Goal: Task Accomplishment & Management: Complete application form

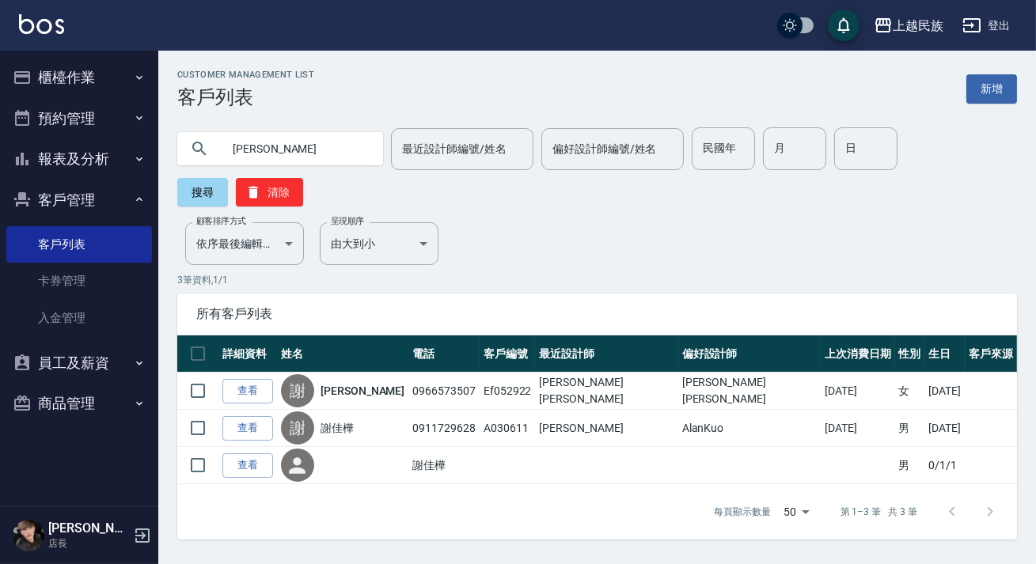
click at [272, 149] on input "[PERSON_NAME]" at bounding box center [296, 148] width 149 height 43
type input "謝"
type input "b082522"
click at [202, 182] on button "搜尋" at bounding box center [202, 192] width 51 height 28
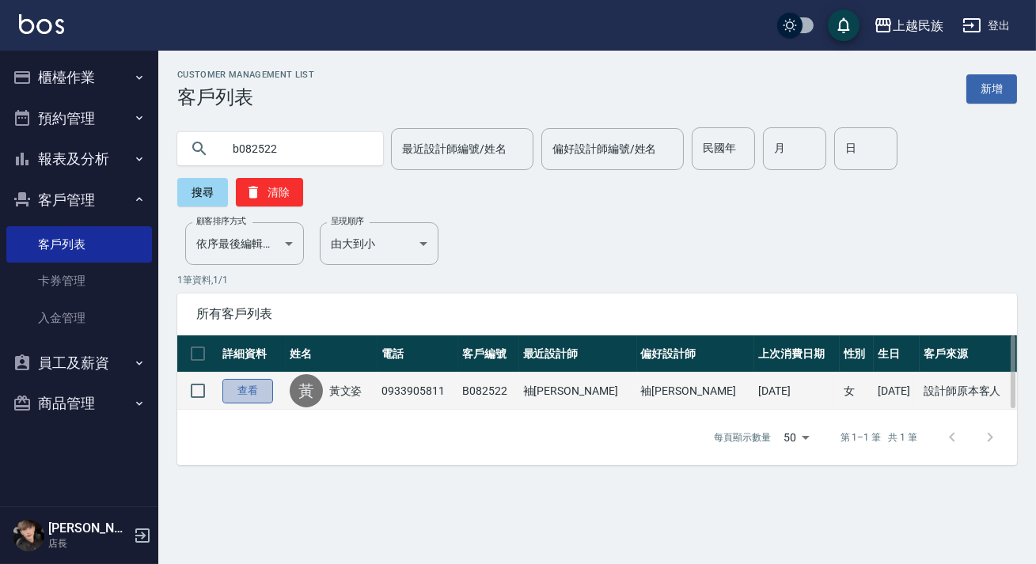
click at [257, 387] on link "查看" at bounding box center [247, 391] width 51 height 25
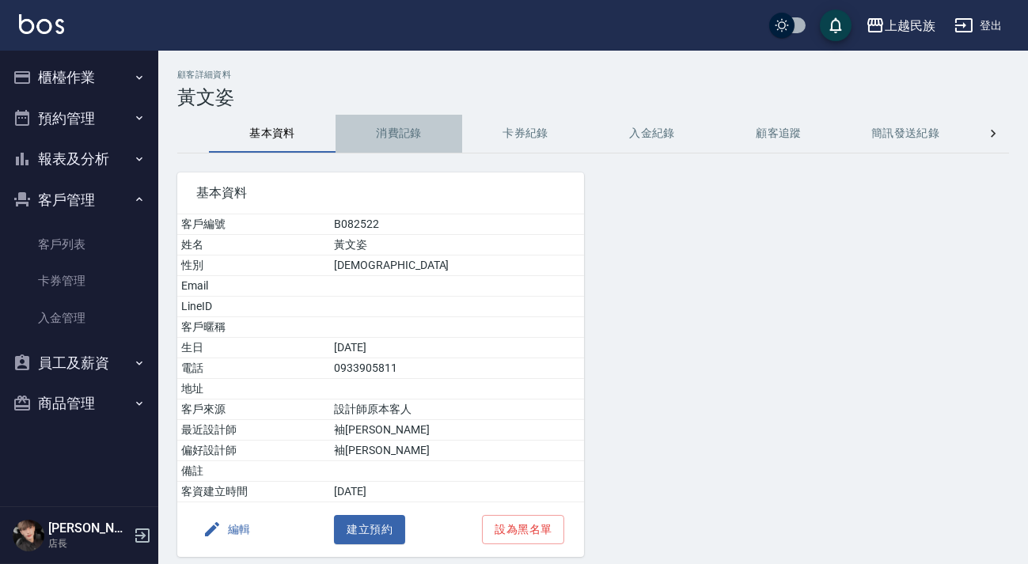
click at [409, 128] on button "消費記錄" at bounding box center [399, 134] width 127 height 38
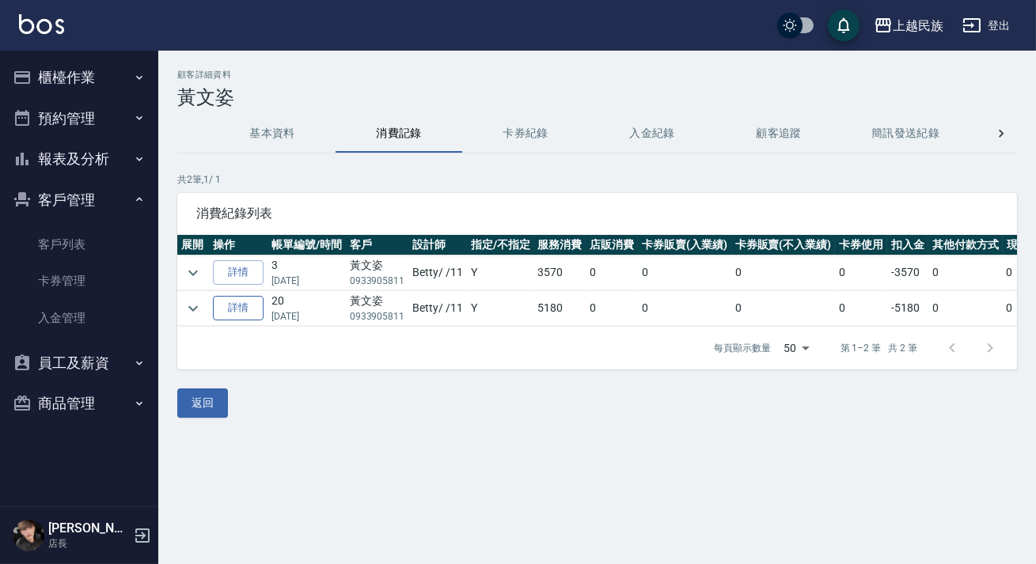
click at [246, 305] on link "詳情" at bounding box center [238, 308] width 51 height 25
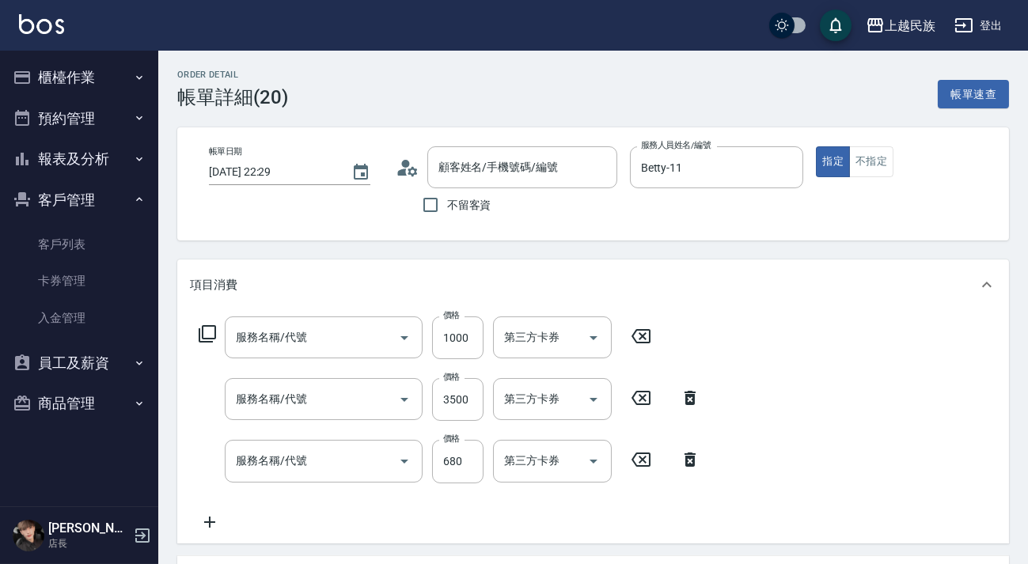
type input "[DATE] 22:29"
type input "Betty-11"
type input "補染(410)"
type input "調配燙3000(204)"
type input "a有機護髮(600)(605)"
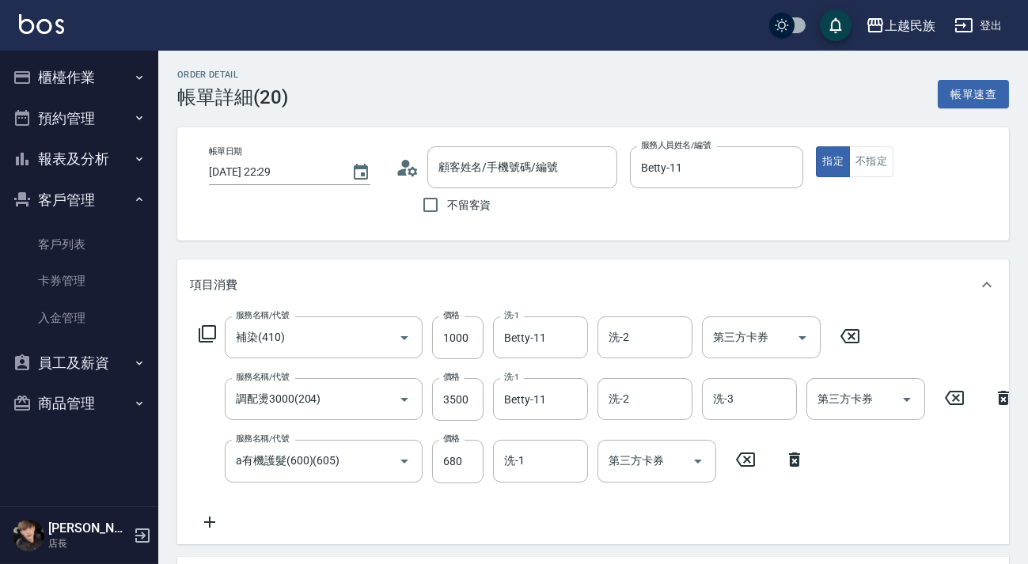
type input "[PERSON_NAME]/0933905811/B082522"
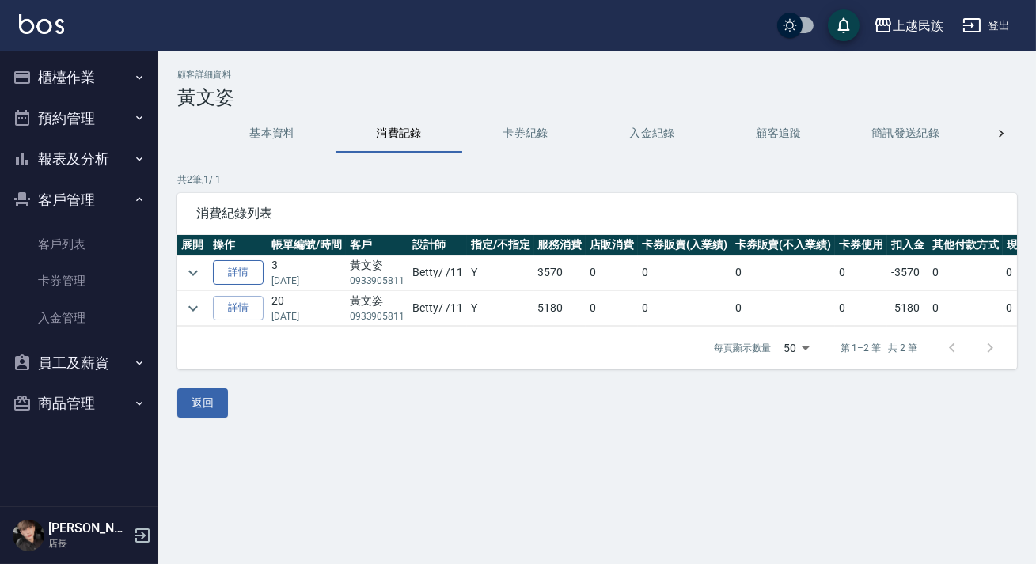
click at [239, 274] on link "詳情" at bounding box center [238, 272] width 51 height 25
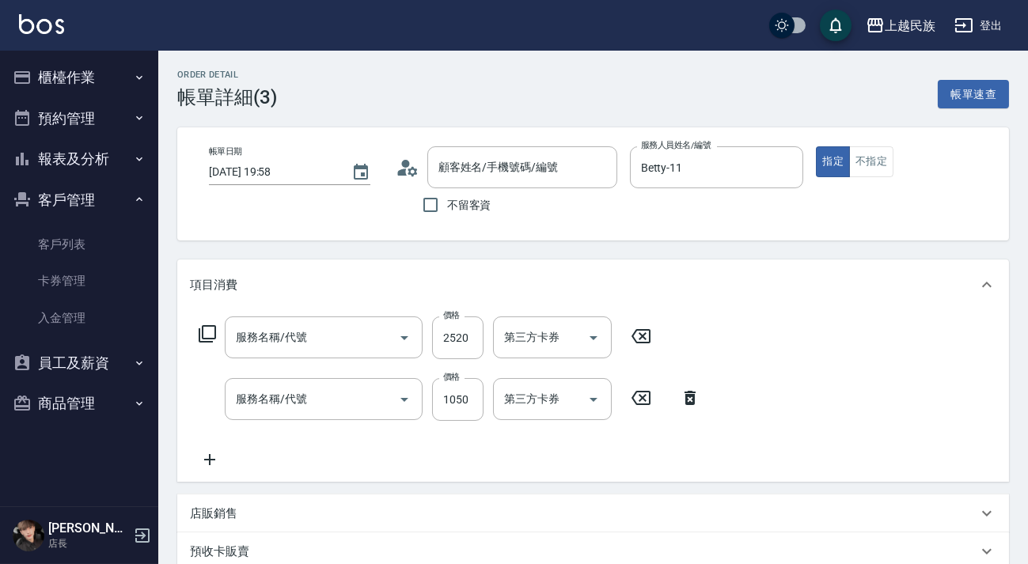
type input "[DATE] 19:58"
type input "Betty-11"
type input "調配燙3000(204)"
type input "鉑金單次1200(610)"
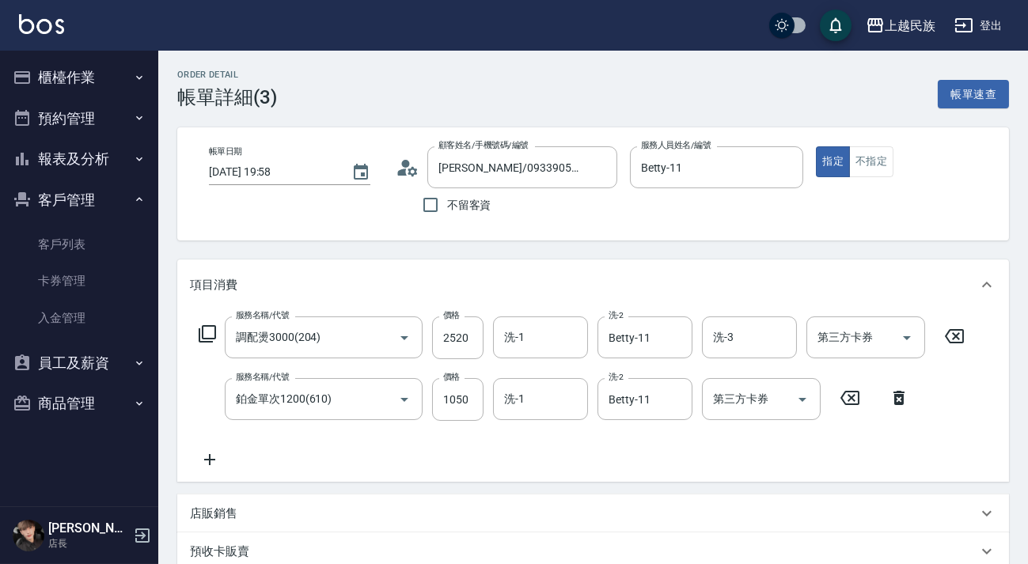
type input "[PERSON_NAME]/0933905811/B082522"
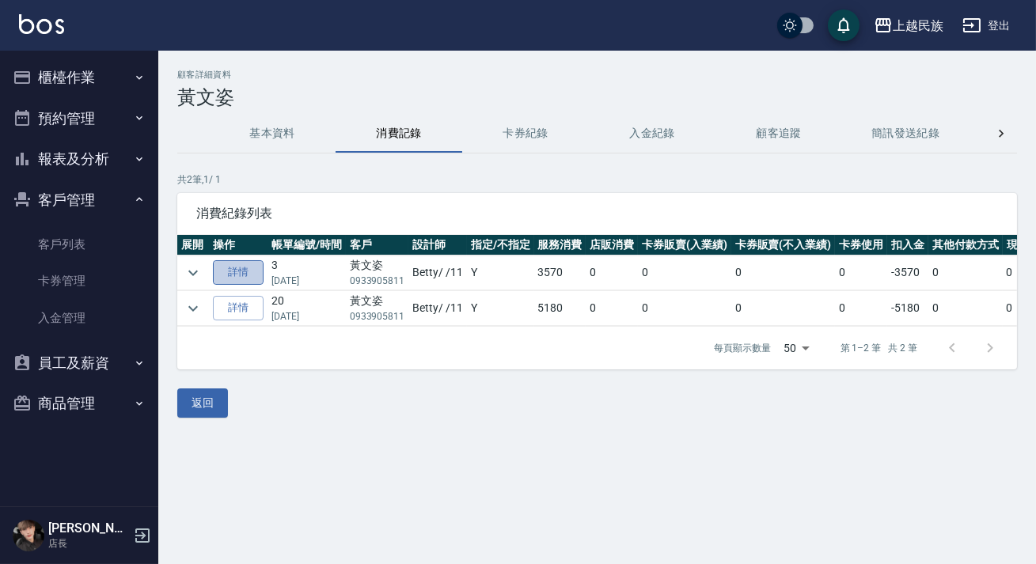
click at [237, 270] on link "詳情" at bounding box center [238, 272] width 51 height 25
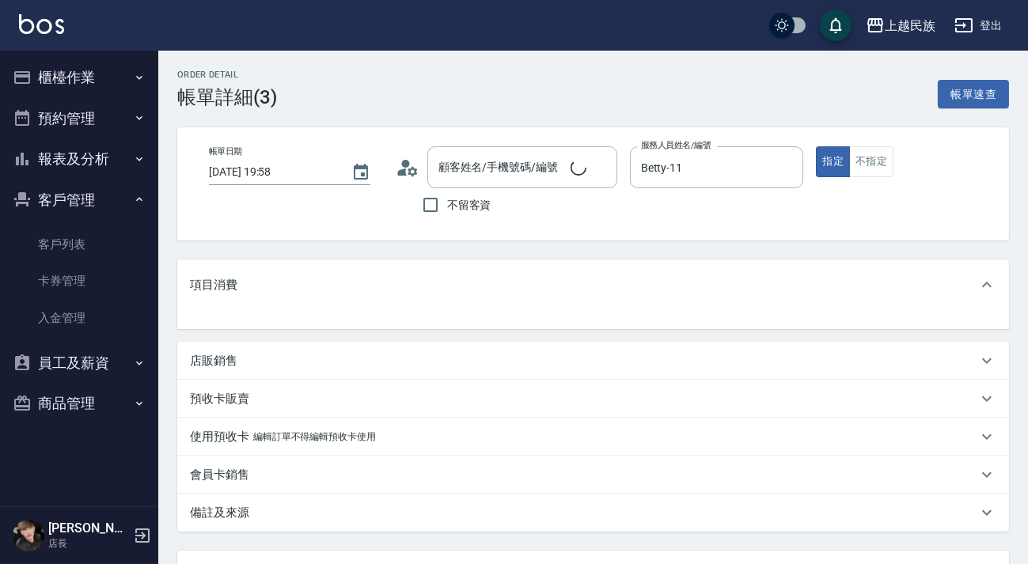
type input "[PERSON_NAME]/0933905811/B082522"
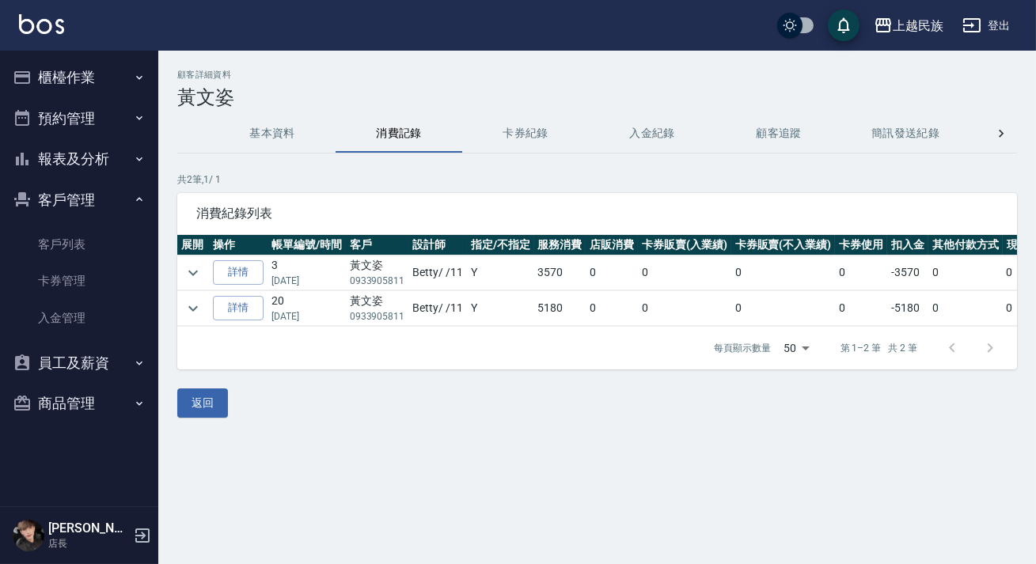
click at [141, 200] on icon "button" at bounding box center [139, 199] width 13 height 13
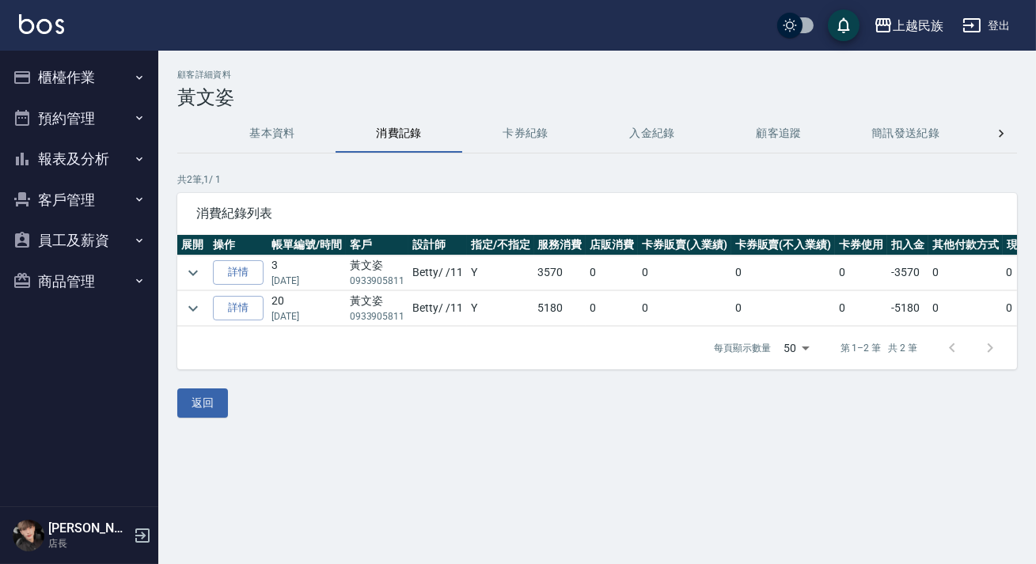
click at [70, 65] on button "櫃檯作業" at bounding box center [79, 77] width 146 height 41
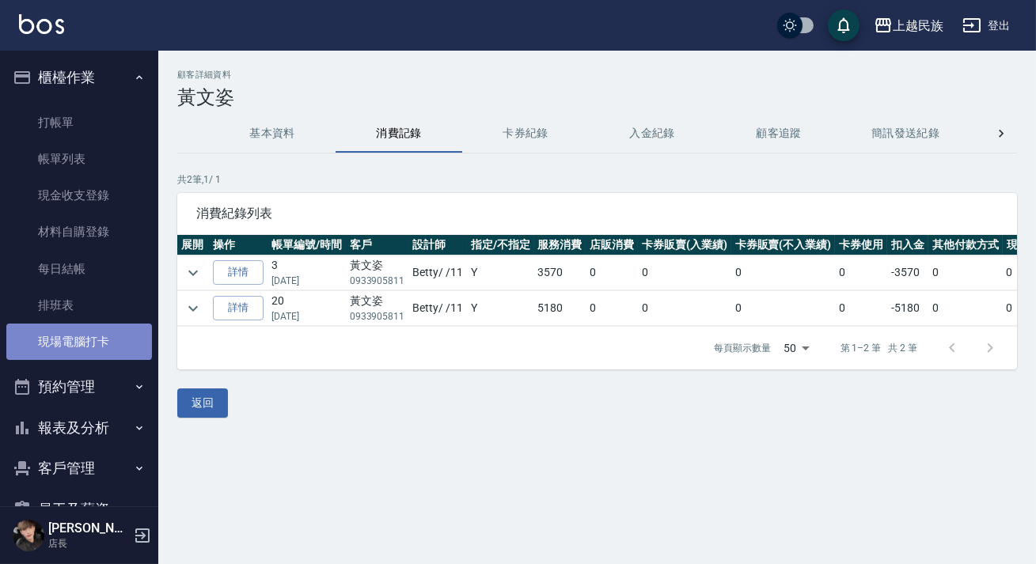
click at [78, 341] on link "現場電腦打卡" at bounding box center [79, 342] width 146 height 36
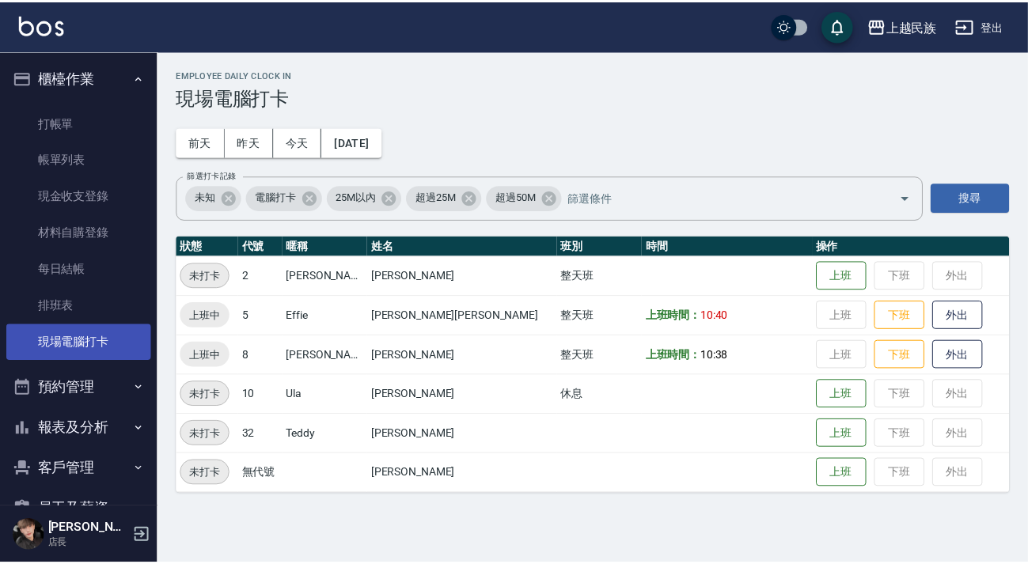
scroll to position [71, 0]
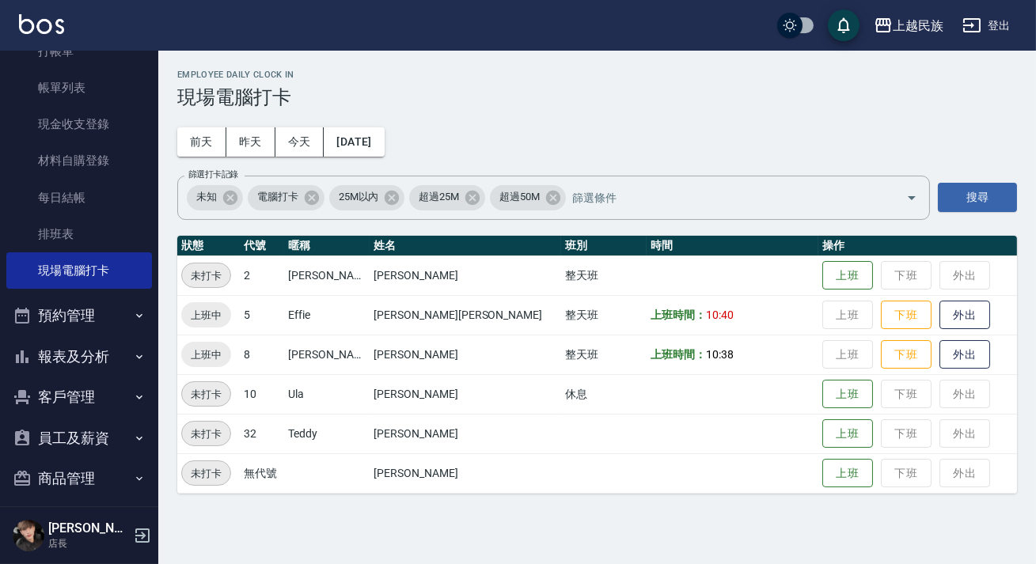
click at [81, 400] on button "客戶管理" at bounding box center [79, 397] width 146 height 41
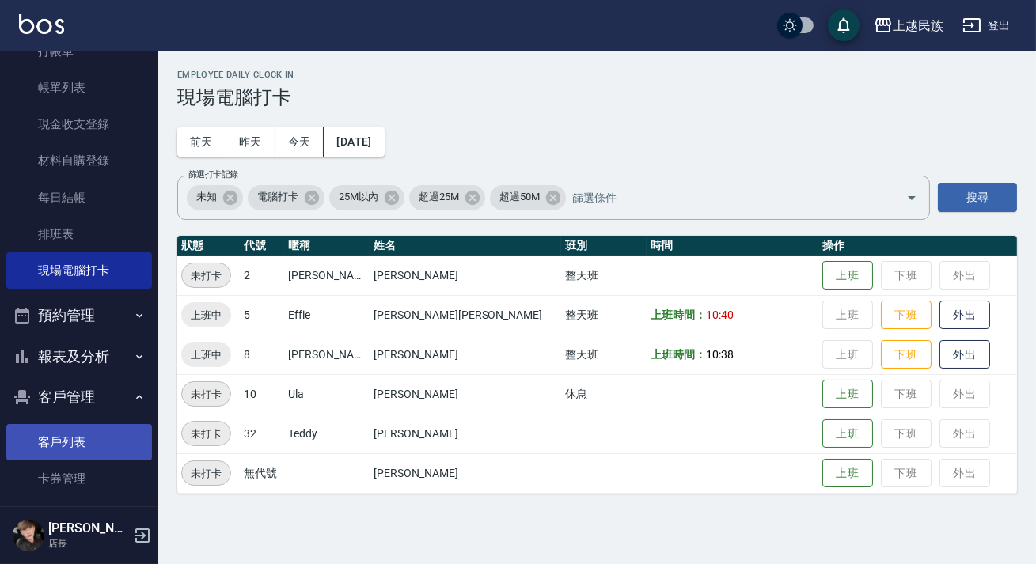
click at [85, 439] on link "客戶列表" at bounding box center [79, 442] width 146 height 36
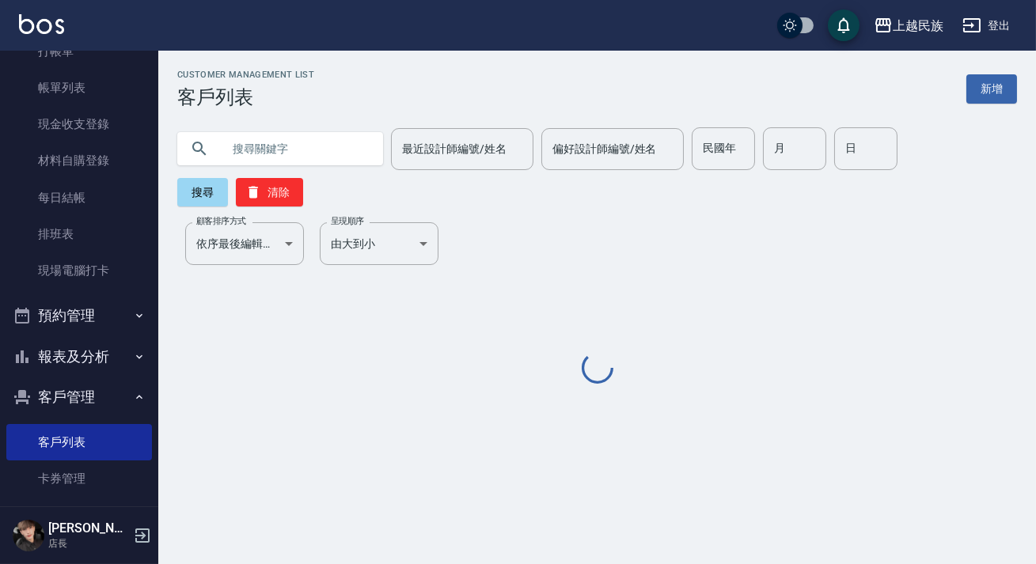
click at [256, 139] on input "text" at bounding box center [296, 148] width 149 height 43
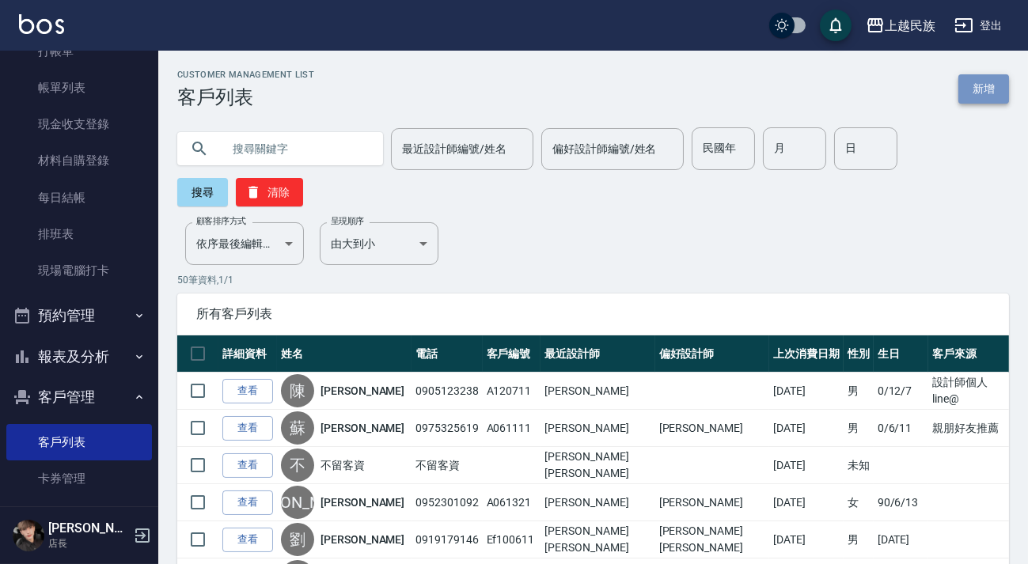
click at [988, 78] on link "新增" at bounding box center [983, 88] width 51 height 29
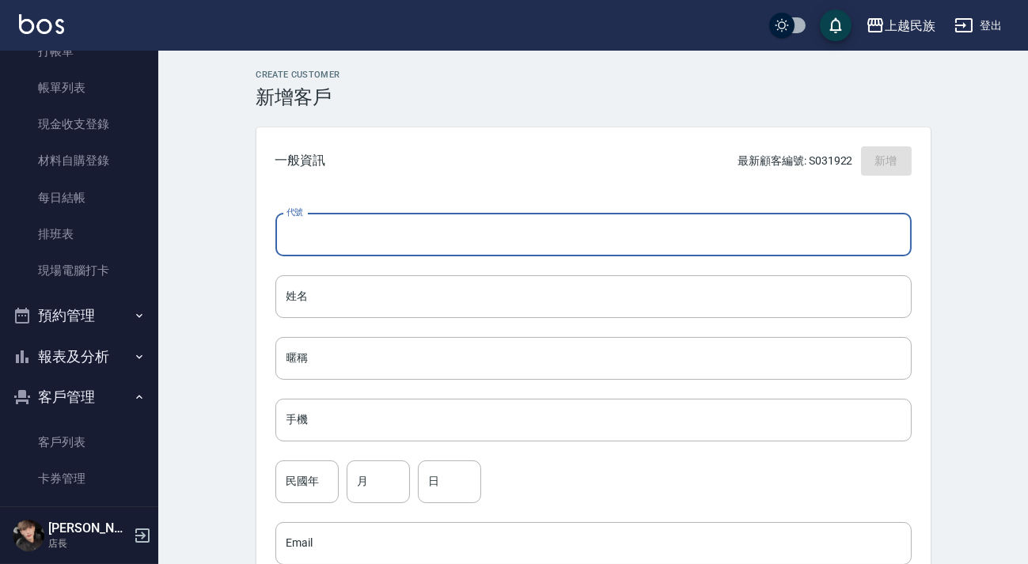
click at [397, 231] on input "代號" at bounding box center [593, 235] width 636 height 43
click at [397, 232] on input "代號" at bounding box center [593, 235] width 636 height 43
type input "＿"
type input "S112322"
click at [389, 286] on input "姓名" at bounding box center [593, 296] width 636 height 43
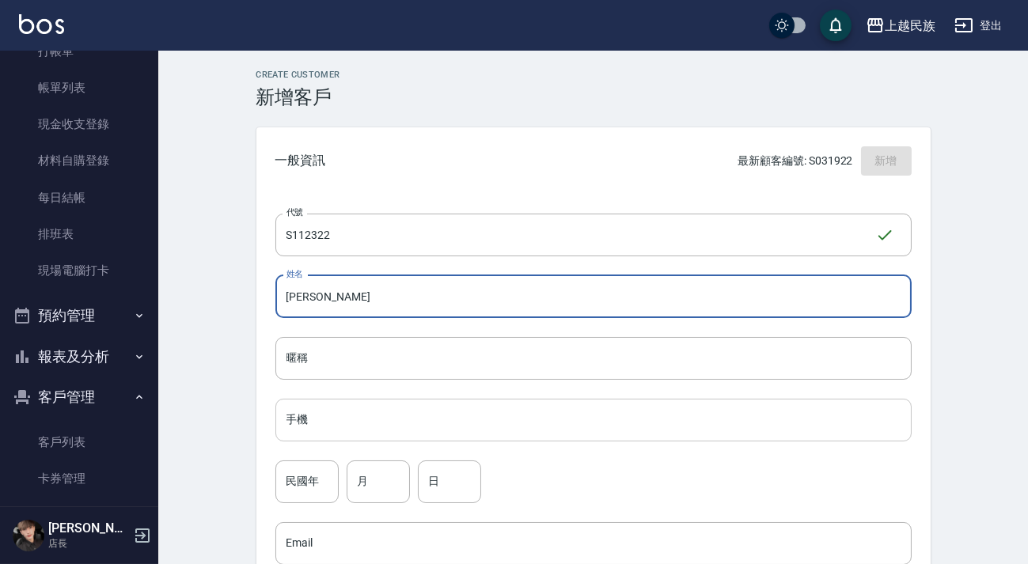
type input "[PERSON_NAME]"
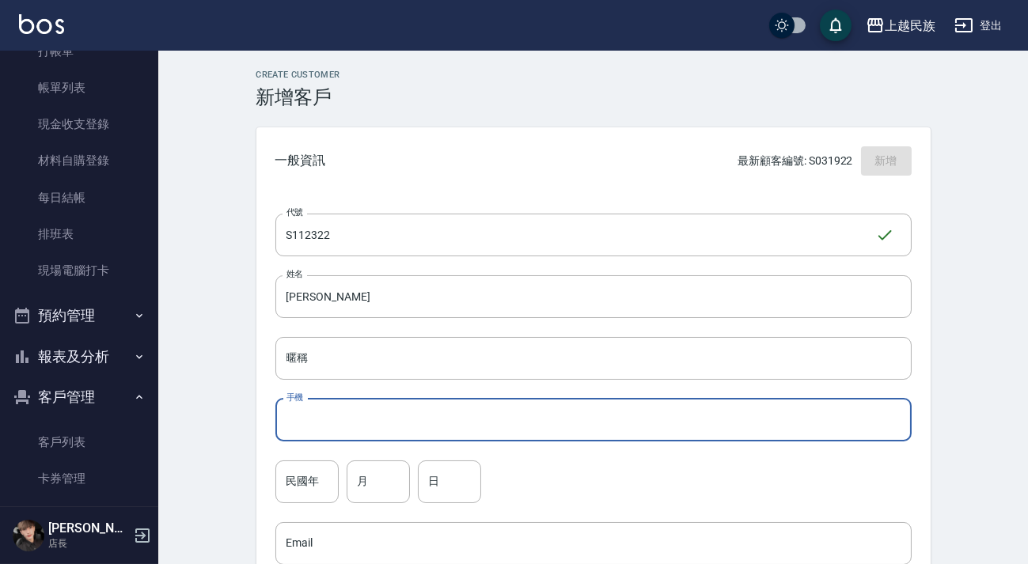
click at [393, 419] on input "手機" at bounding box center [593, 420] width 636 height 43
type input "0952411542"
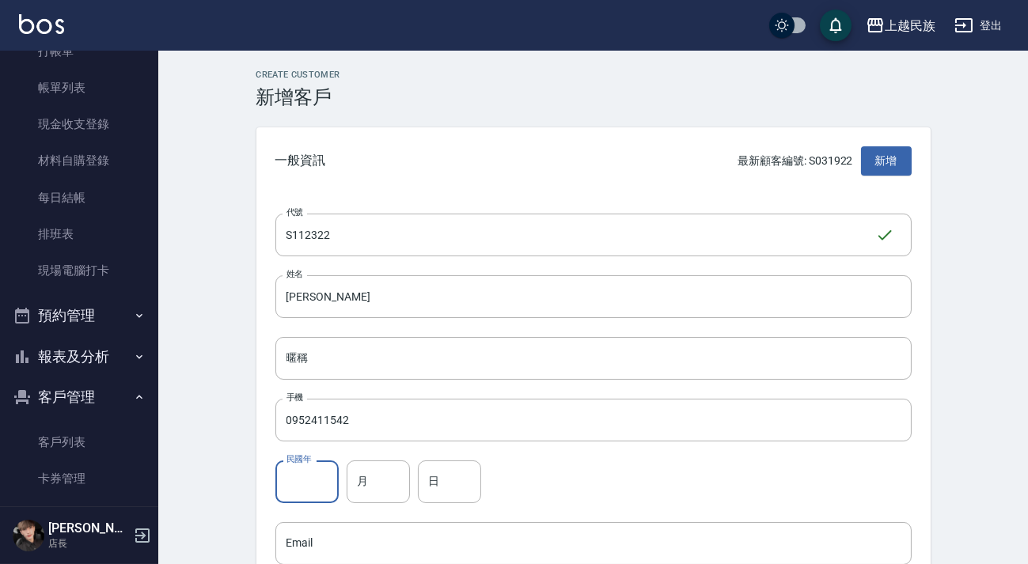
click at [324, 473] on input "民國年" at bounding box center [306, 482] width 63 height 43
type input "71"
click at [370, 475] on input "月" at bounding box center [378, 482] width 63 height 43
type input "11"
click at [447, 486] on input "日" at bounding box center [449, 482] width 63 height 43
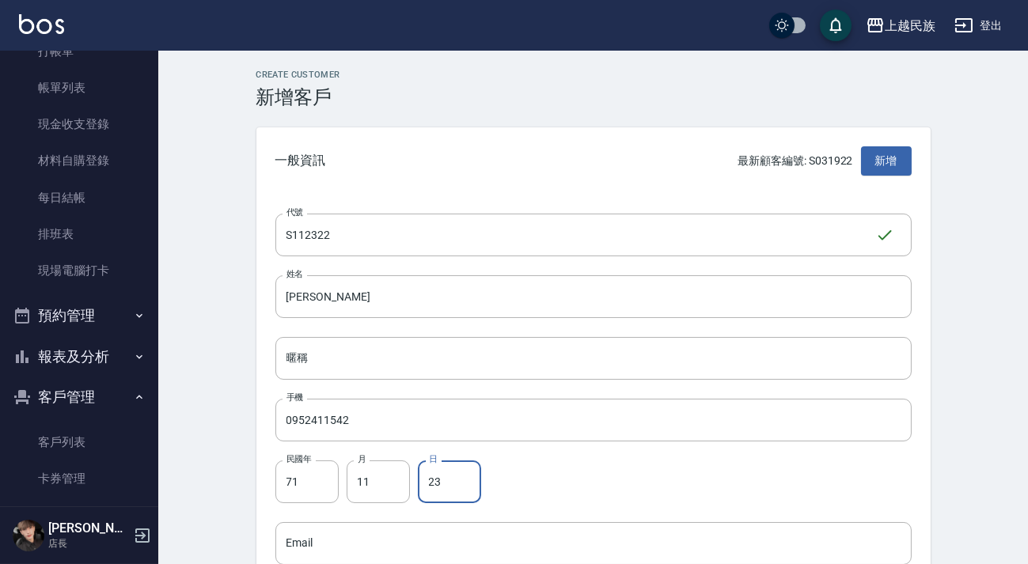
scroll to position [287, 0]
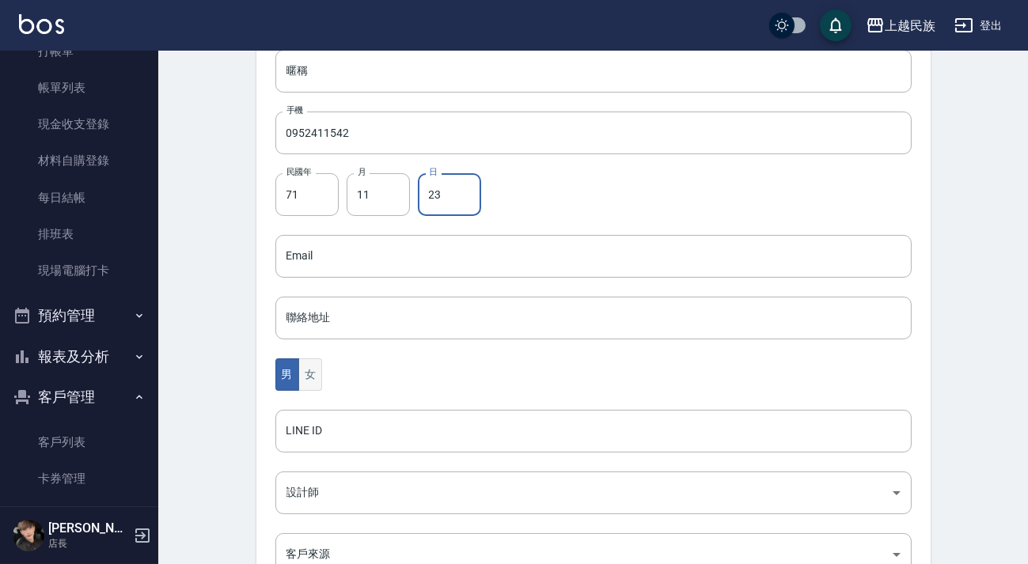
type input "23"
click at [320, 376] on button "女" at bounding box center [310, 375] width 24 height 32
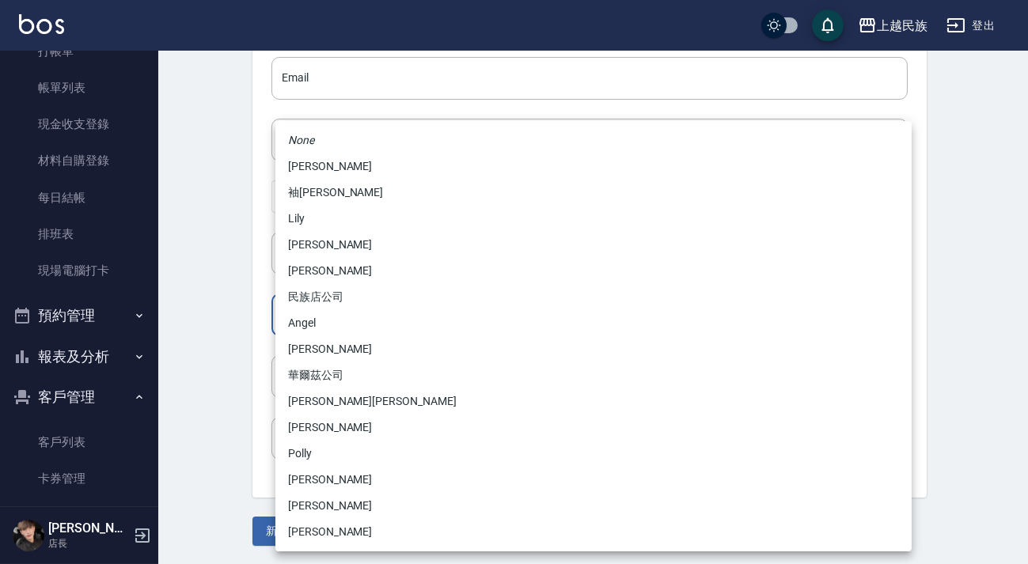
click at [399, 306] on body "上越民族 登出 櫃檯作業 打帳單 帳單列表 現金收支登錄 材料自購登錄 每日結帳 排班表 現場電腦打卡 預約管理 預約管理 單日預約紀錄 單週預約紀錄 報表及…" at bounding box center [514, 50] width 1028 height 1030
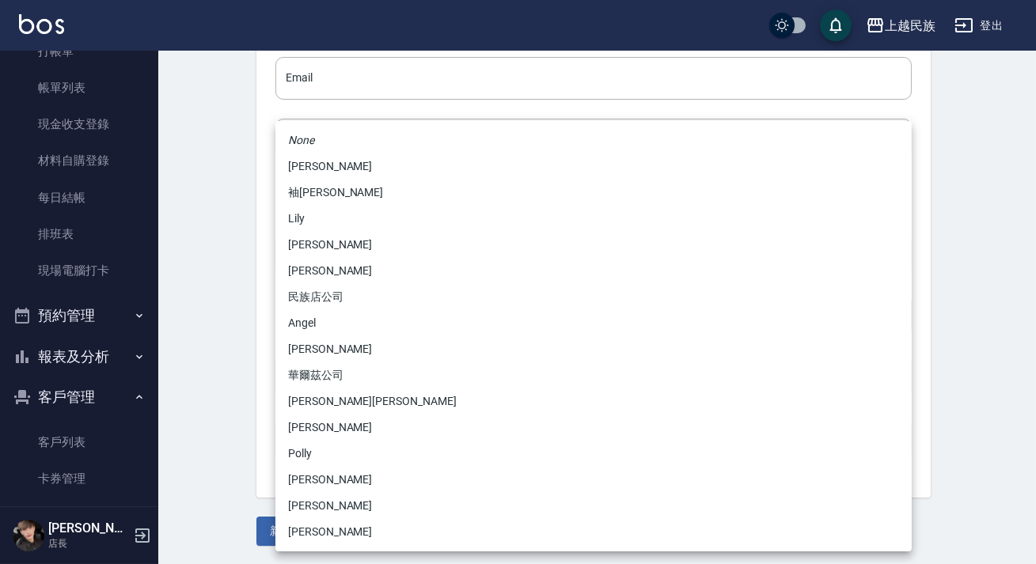
click at [376, 245] on li "[PERSON_NAME]" at bounding box center [593, 245] width 636 height 26
type input "b32a24c9-ebf8-4439-81e1-3f9df44e0edc"
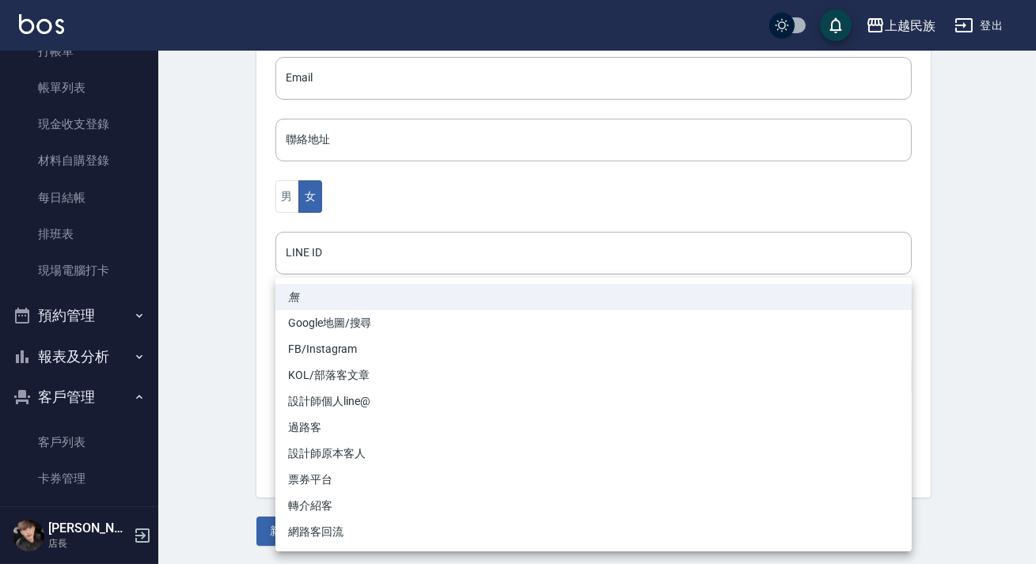
click at [435, 365] on body "上越民族 登出 櫃檯作業 打帳單 帳單列表 現金收支登錄 材料自購登錄 每日結帳 排班表 現場電腦打卡 預約管理 預約管理 單日預約紀錄 單週預約紀錄 報表及…" at bounding box center [518, 50] width 1036 height 1030
click at [343, 508] on li "轉介紹客" at bounding box center [593, 506] width 636 height 26
type input "轉介紹客"
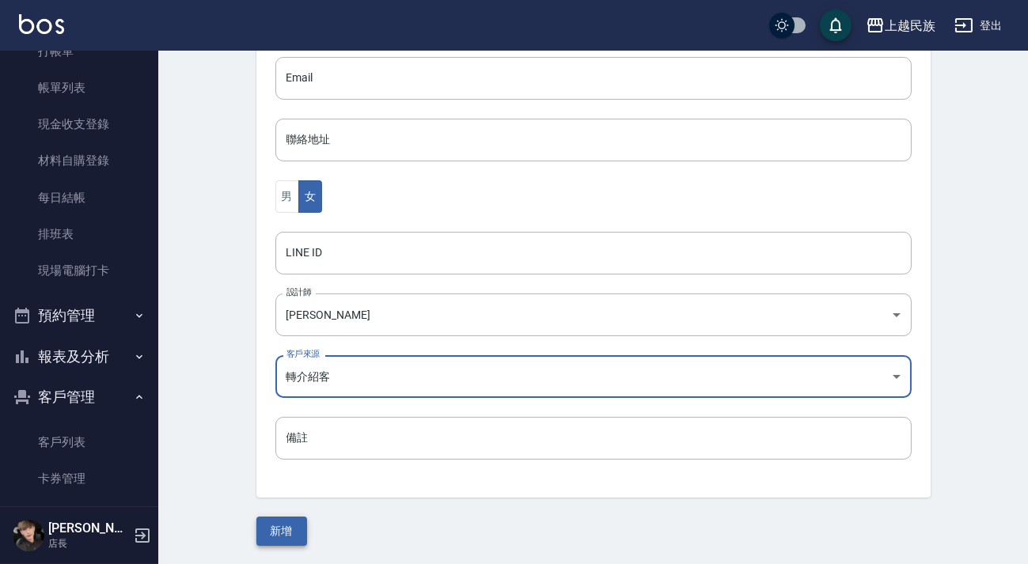
click at [284, 522] on button "新增" at bounding box center [281, 531] width 51 height 29
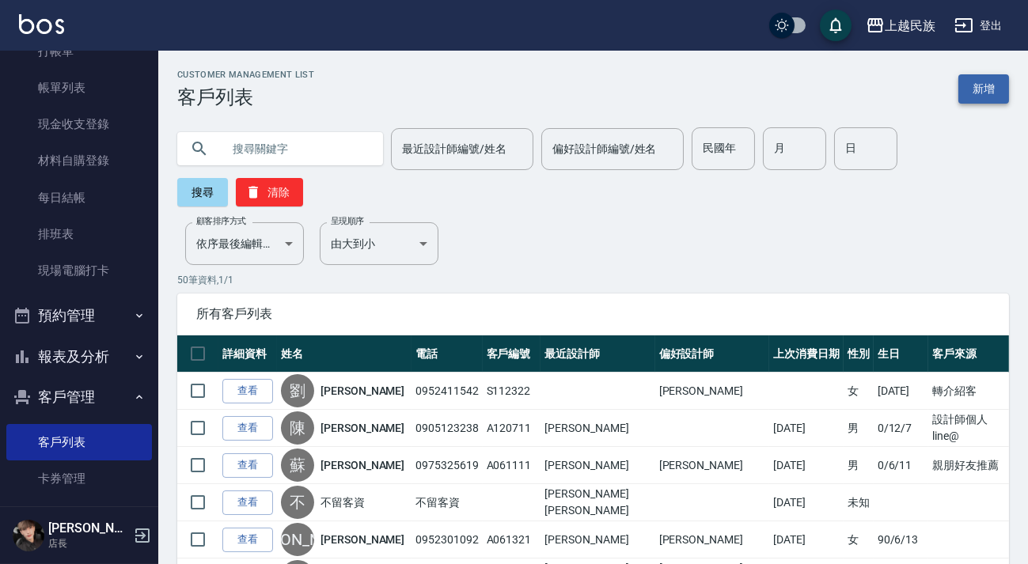
click at [970, 89] on link "新增" at bounding box center [983, 88] width 51 height 29
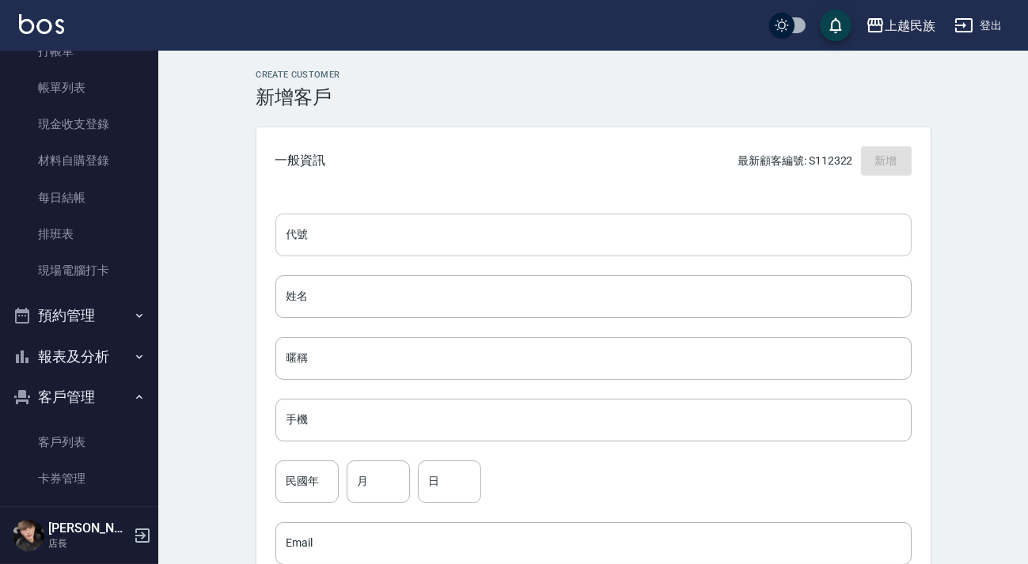
click at [623, 241] on input "代號" at bounding box center [593, 235] width 636 height 43
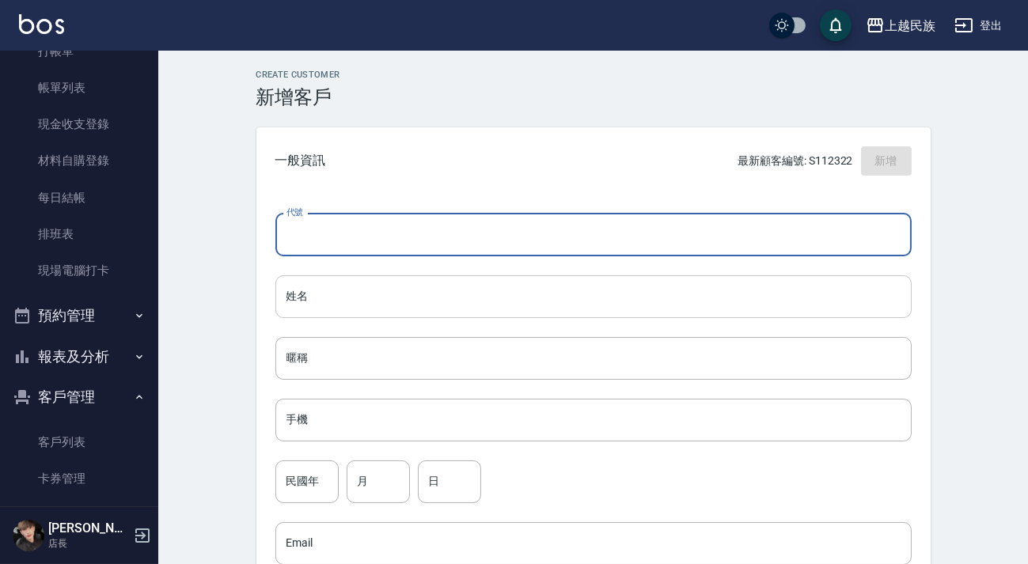
click at [567, 286] on input "姓名" at bounding box center [593, 296] width 636 height 43
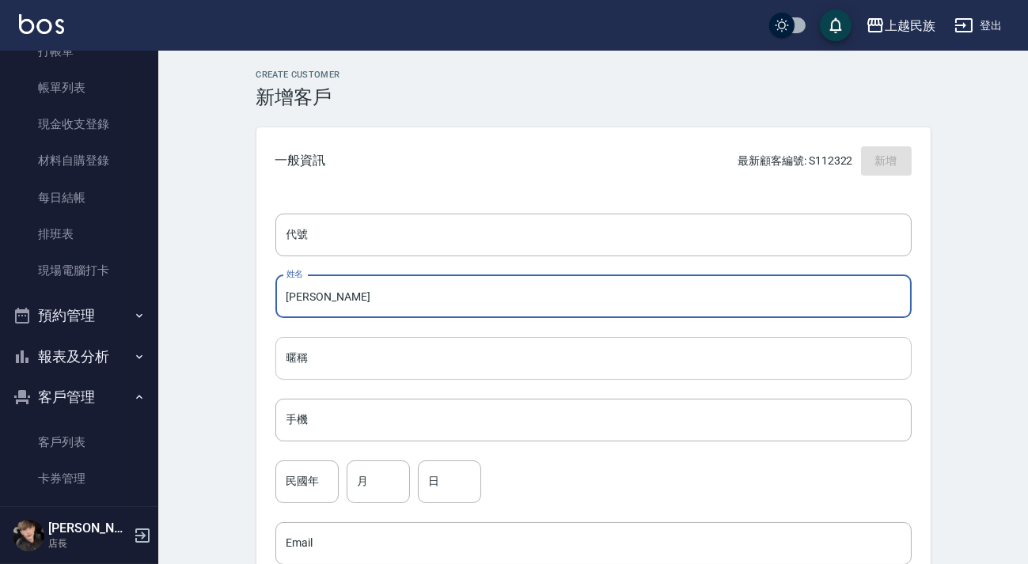
scroll to position [215, 0]
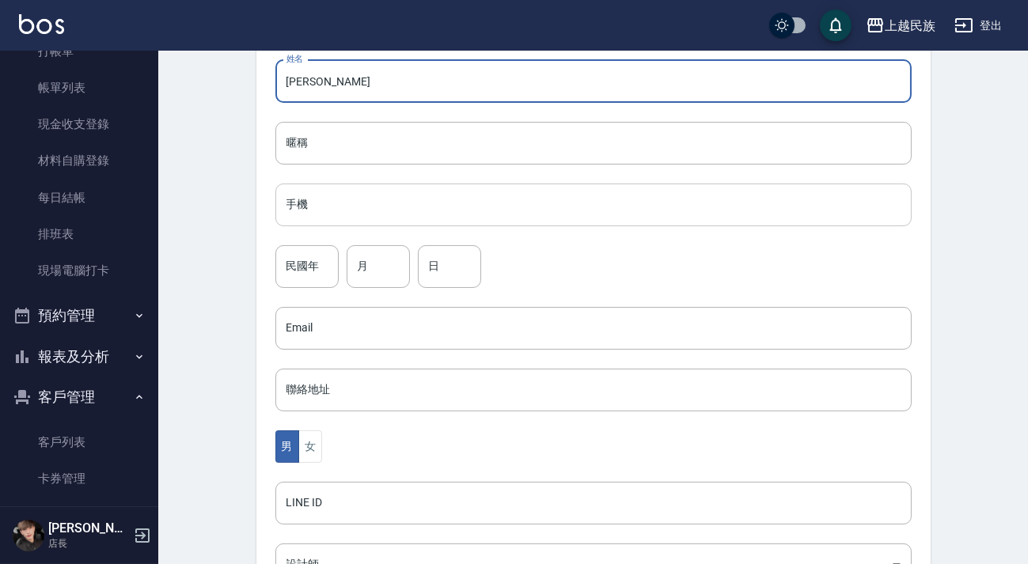
type input "[PERSON_NAME]"
click at [504, 203] on input "手機" at bounding box center [593, 205] width 636 height 43
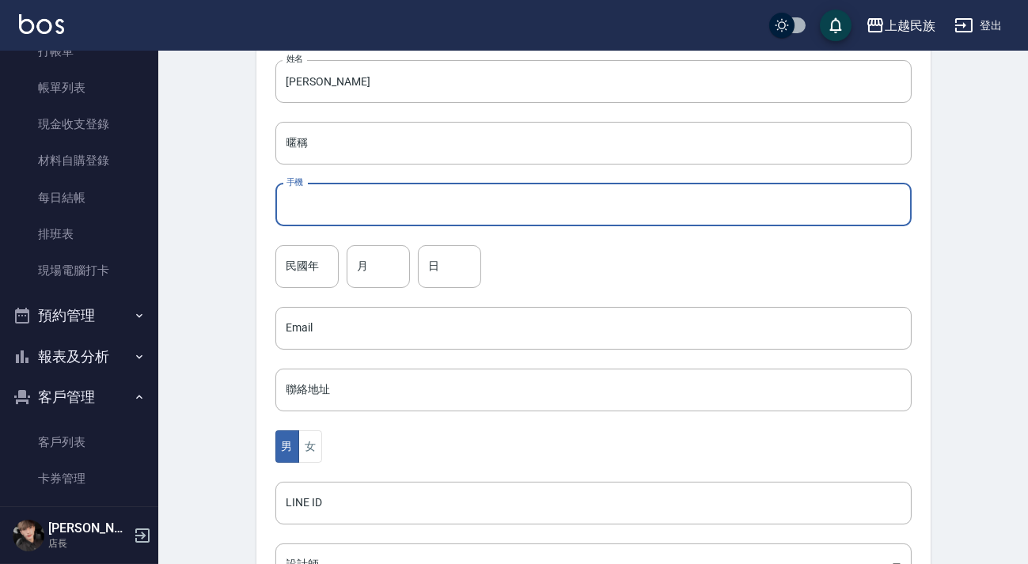
click at [492, 211] on input "手機" at bounding box center [593, 205] width 636 height 43
type input "0905697802"
click at [292, 269] on input "民國年" at bounding box center [306, 266] width 63 height 43
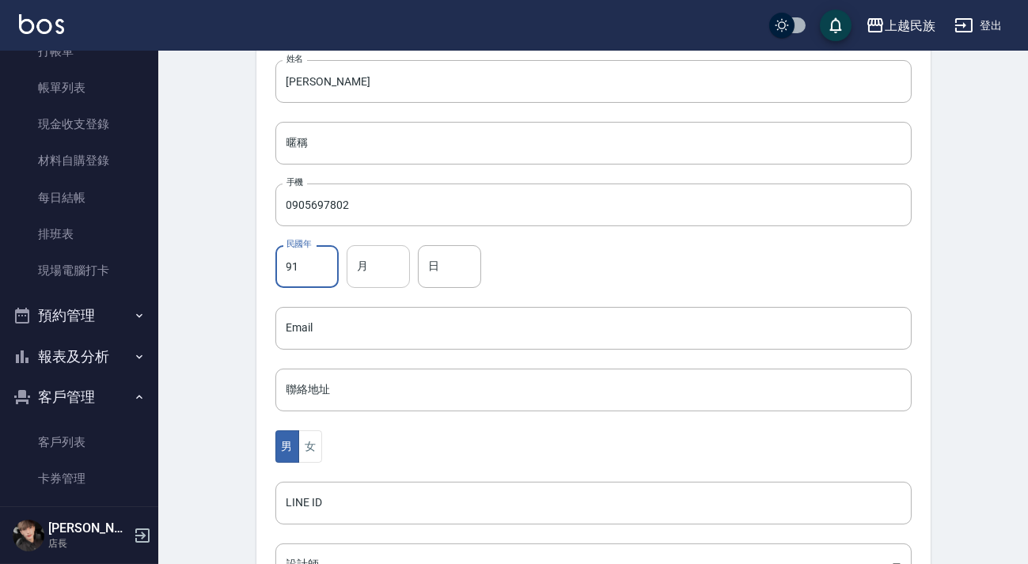
type input "91"
click at [367, 259] on input "月" at bounding box center [378, 266] width 63 height 43
type input "11"
click at [453, 279] on input "日" at bounding box center [449, 266] width 63 height 43
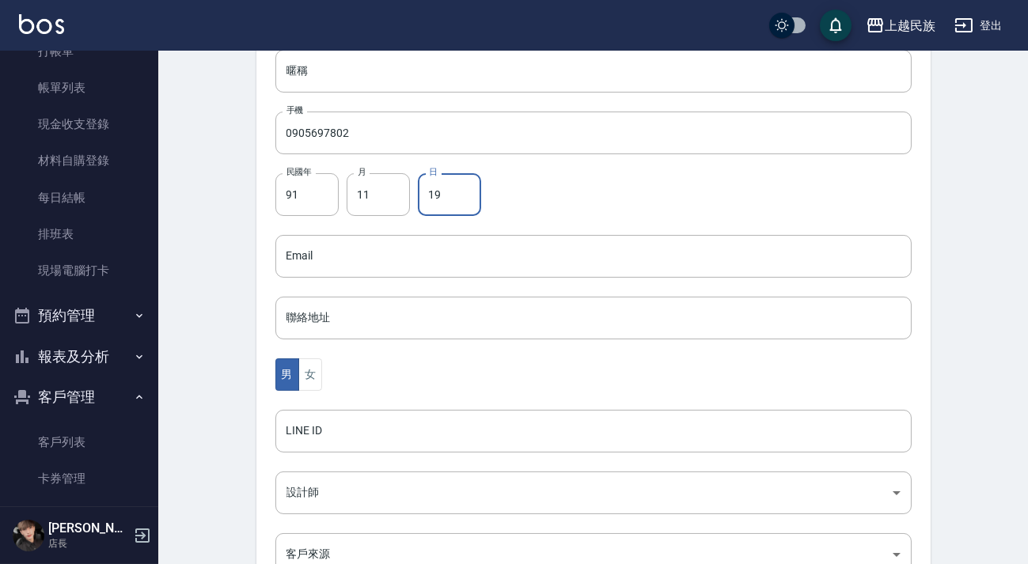
scroll to position [359, 0]
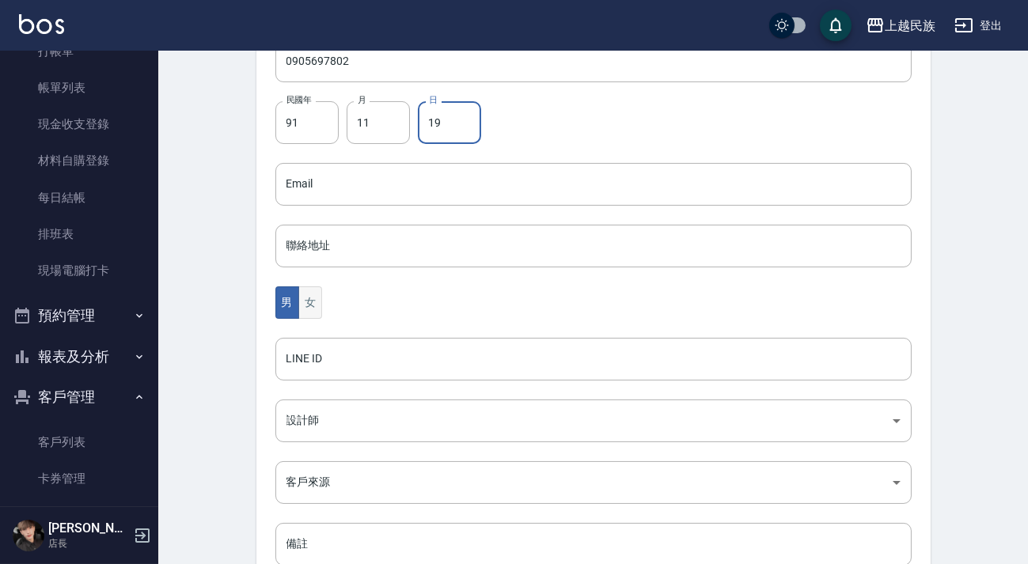
type input "19"
click at [301, 302] on button "女" at bounding box center [310, 303] width 24 height 32
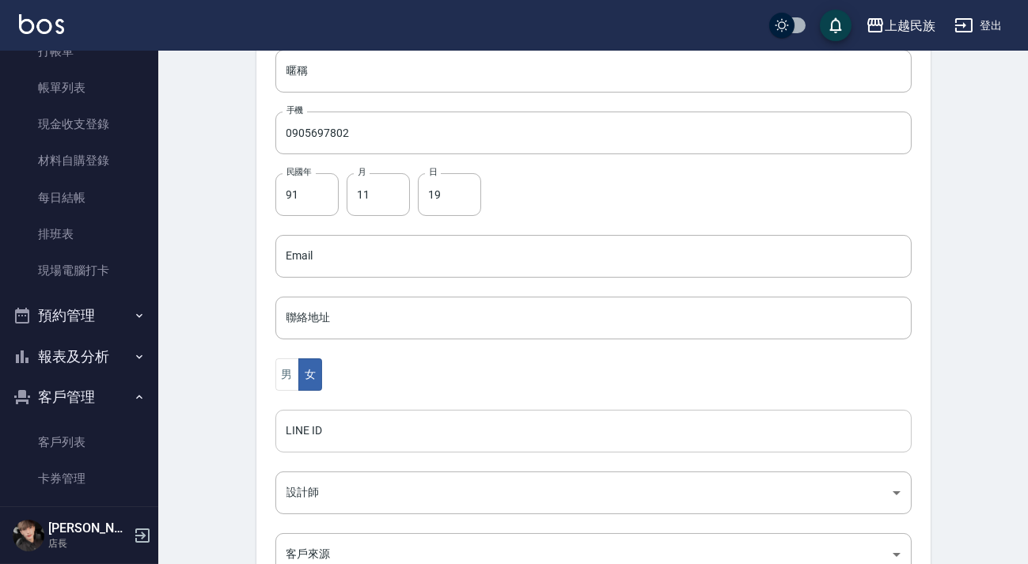
scroll to position [465, 0]
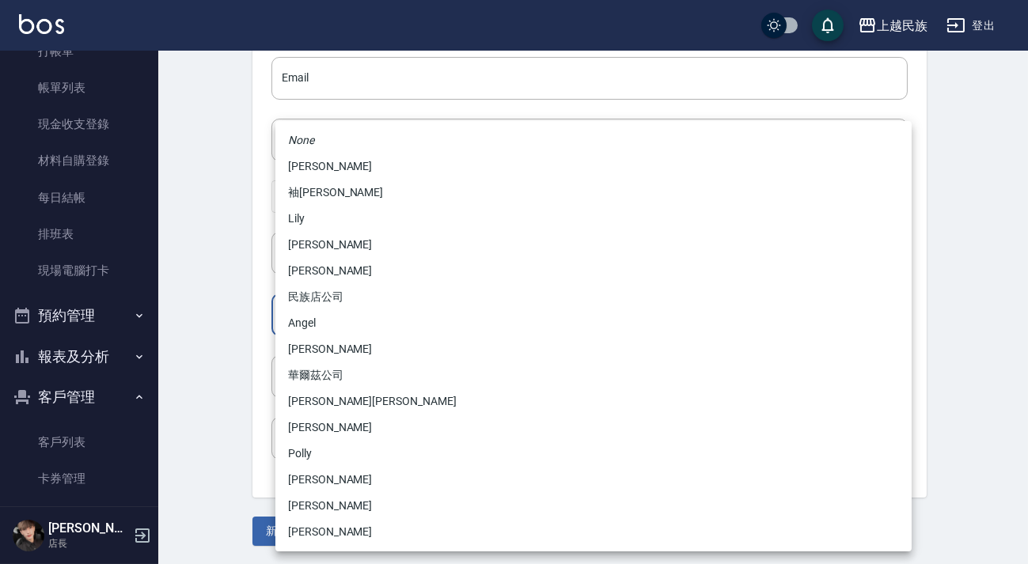
click at [347, 328] on body "上越民族 登出 櫃檯作業 打帳單 帳單列表 現金收支登錄 材料自購登錄 每日結帳 排班表 現場電腦打卡 預約管理 預約管理 單日預約紀錄 單週預約紀錄 報表及…" at bounding box center [514, 50] width 1028 height 1030
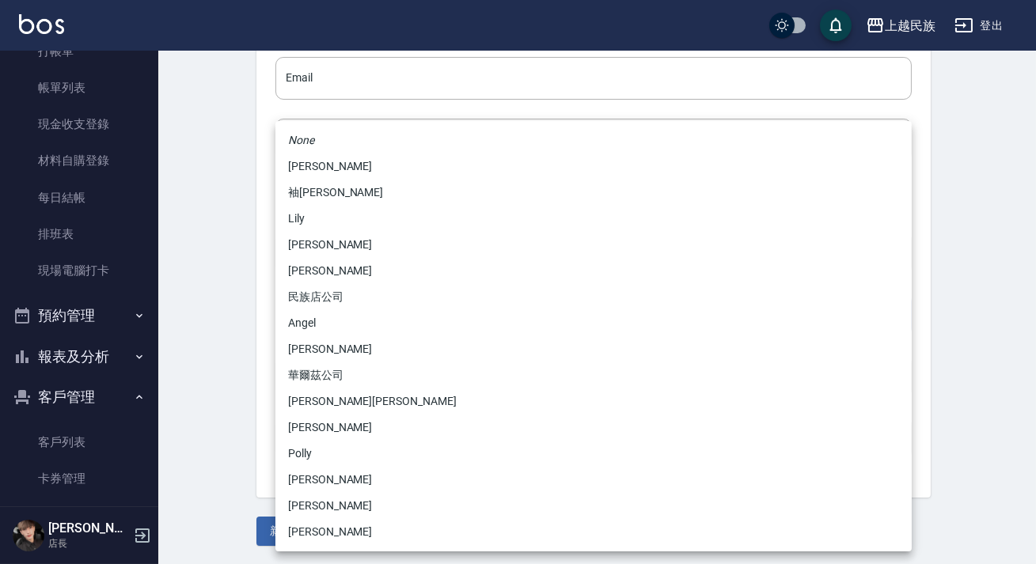
click at [202, 275] on div at bounding box center [518, 282] width 1036 height 564
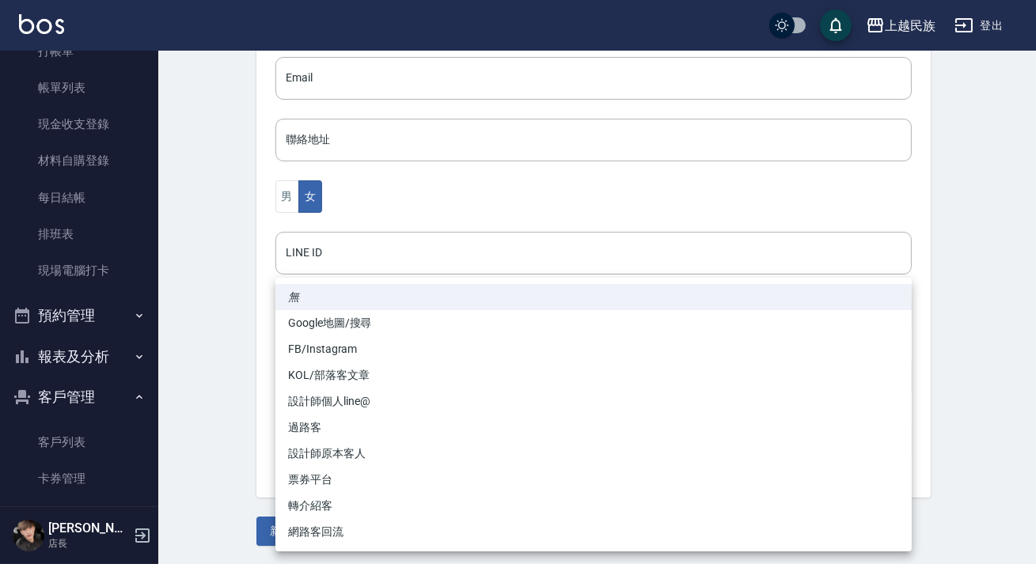
click at [340, 367] on body "上越民族 登出 櫃檯作業 打帳單 帳單列表 現金收支登錄 材料自購登錄 每日結帳 排班表 現場電腦打卡 預約管理 預約管理 單日預約紀錄 單週預約紀錄 報表及…" at bounding box center [518, 50] width 1036 height 1030
click at [203, 387] on div at bounding box center [518, 282] width 1036 height 564
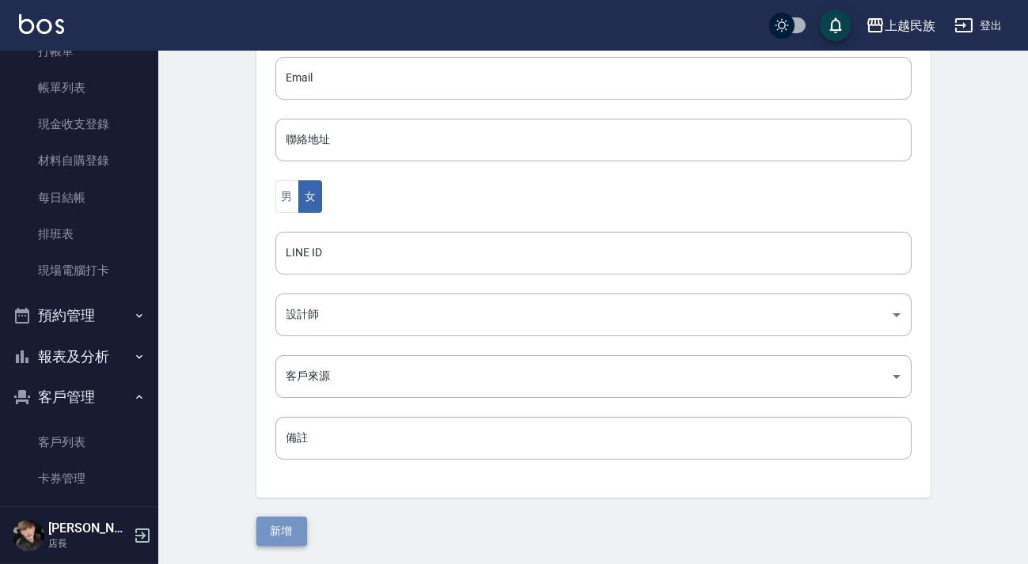
click at [293, 537] on button "新增" at bounding box center [281, 531] width 51 height 29
